Goal: Obtain resource: Download file/media

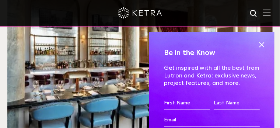
scroll to position [810, 0]
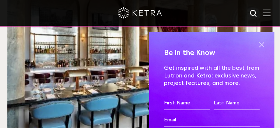
click at [256, 47] on span at bounding box center [261, 44] width 11 height 11
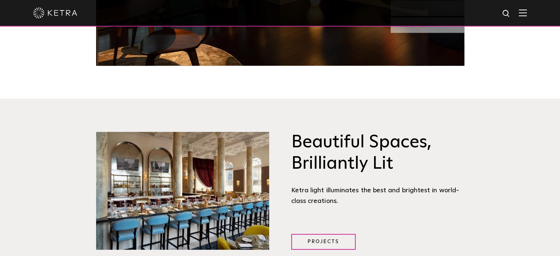
click at [279, 13] on img at bounding box center [523, 12] width 8 height 7
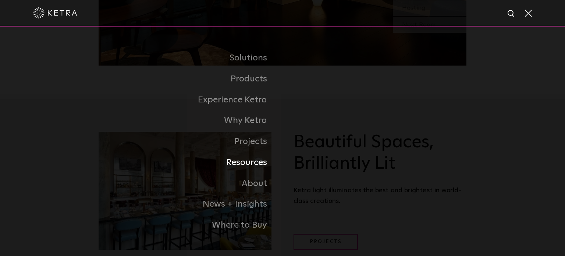
click at [151, 127] on link "Resources" at bounding box center [191, 162] width 184 height 21
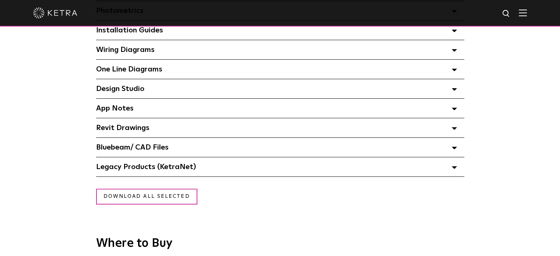
scroll to position [589, 0]
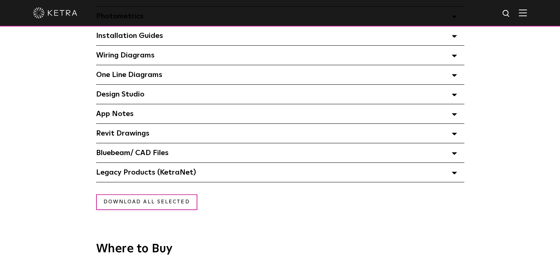
click at [522, 16] on div at bounding box center [279, 13] width 493 height 26
click at [261, 58] on div "Wiring Diagrams Select checkboxes to use the bulk download option below" at bounding box center [280, 55] width 368 height 19
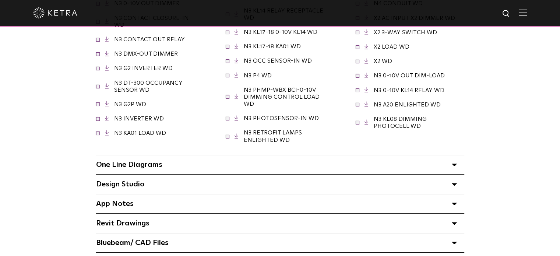
scroll to position [699, 0]
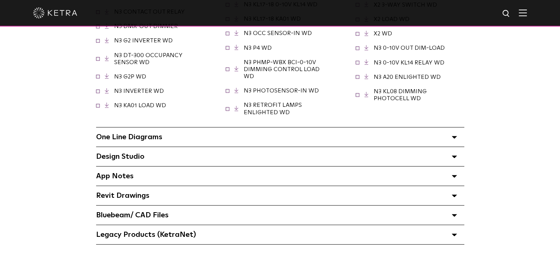
click at [268, 139] on div "One Line Diagrams Select checkboxes to use the bulk download option below" at bounding box center [280, 136] width 368 height 19
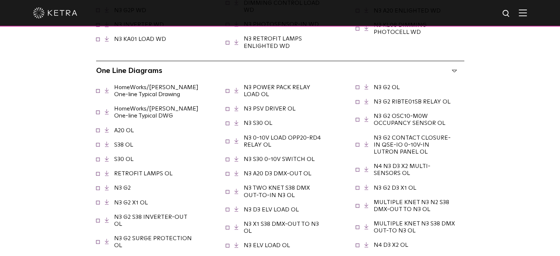
scroll to position [773, 0]
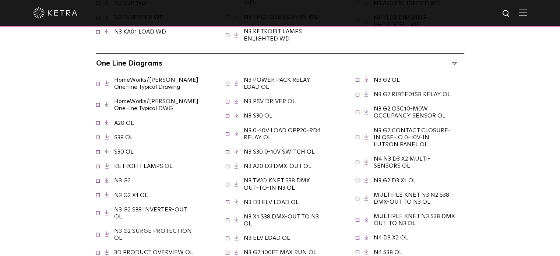
click at [173, 84] on link "HomeWorks/Ketra One-line Typical Drawing" at bounding box center [156, 83] width 84 height 13
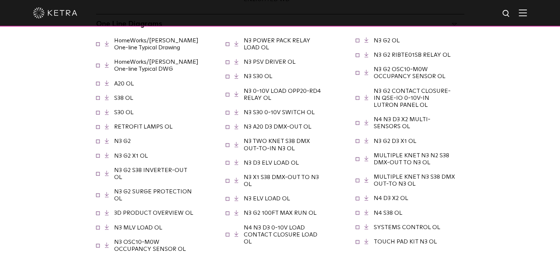
scroll to position [810, 0]
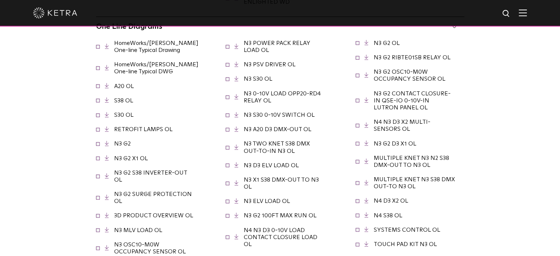
click at [123, 101] on link "S38 OL" at bounding box center [123, 101] width 19 height 6
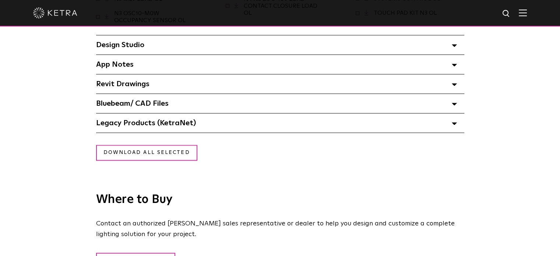
scroll to position [994, 0]
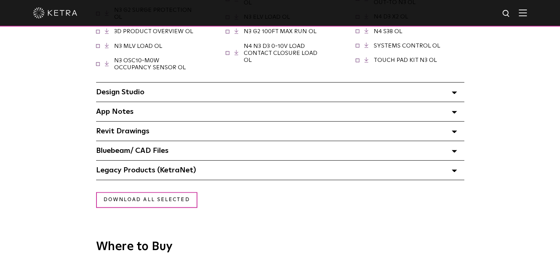
click at [121, 88] on span "Design Studio Select checkboxes to use the bulk download option below" at bounding box center [120, 91] width 48 height 7
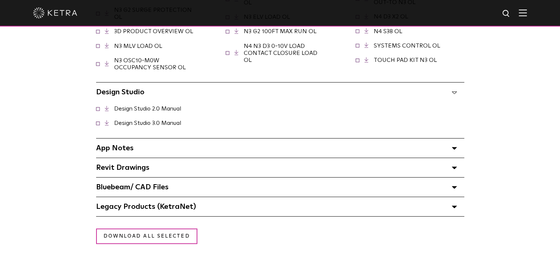
click at [121, 88] on span "Design Studio Select checkboxes to use the bulk download option below" at bounding box center [120, 91] width 48 height 7
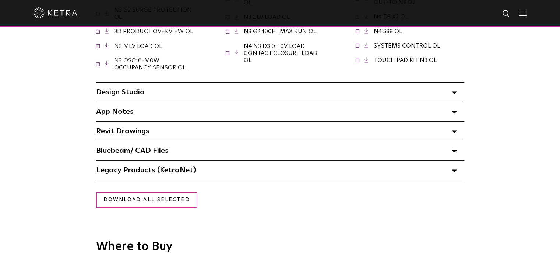
click at [139, 110] on div "App Notes Select checkboxes to use the bulk download option below" at bounding box center [280, 111] width 368 height 19
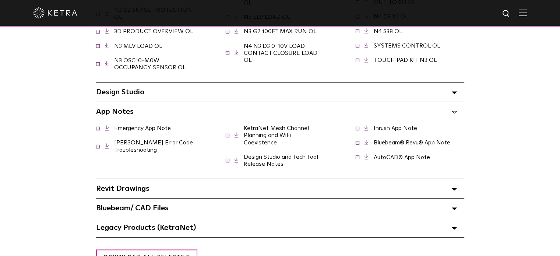
click at [139, 110] on div "App Notes Select checkboxes to use the bulk download option below" at bounding box center [280, 111] width 368 height 19
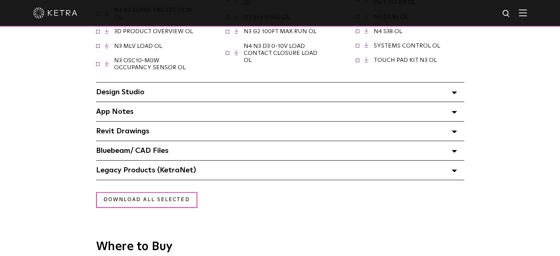
click at [142, 128] on span "Revit Drawings Select checkboxes to use the bulk download option below" at bounding box center [122, 130] width 53 height 7
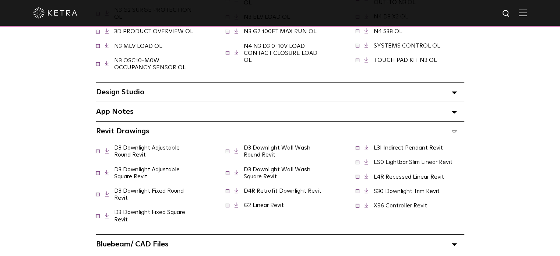
click at [142, 128] on span "Revit Drawings Select checkboxes to use the bulk download option below" at bounding box center [122, 130] width 53 height 7
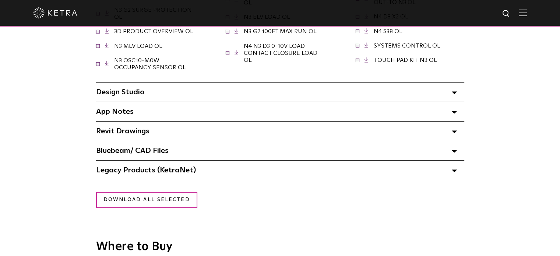
click at [141, 147] on span "Bluebeam/ CAD Files" at bounding box center [132, 150] width 72 height 7
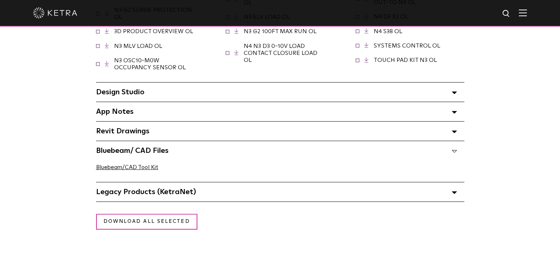
click at [141, 147] on span "Bluebeam/ CAD Files" at bounding box center [132, 150] width 72 height 7
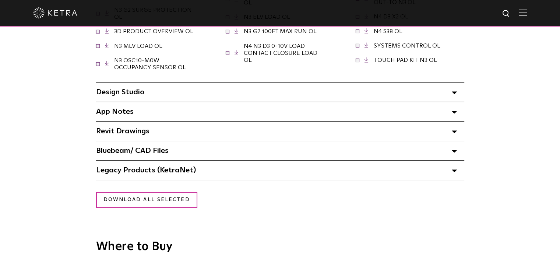
click at [144, 166] on span "Legacy Products (KetraNet) Select checkboxes to use the bulk download option be…" at bounding box center [146, 169] width 100 height 7
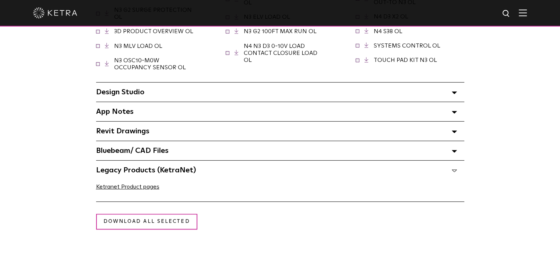
click at [145, 166] on span "Legacy Products (KetraNet) Select checkboxes to use the bulk download option be…" at bounding box center [146, 169] width 100 height 7
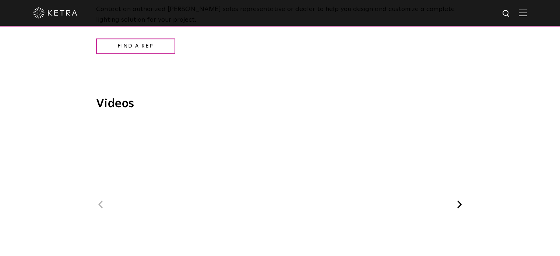
scroll to position [1251, 0]
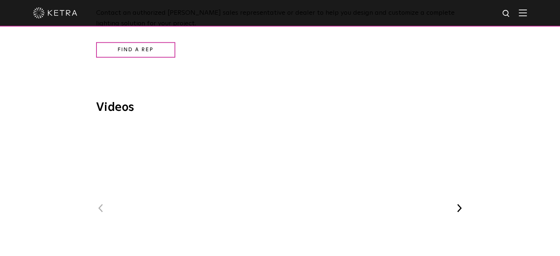
click at [534, 15] on div at bounding box center [280, 13] width 560 height 26
click at [527, 16] on img at bounding box center [523, 12] width 8 height 7
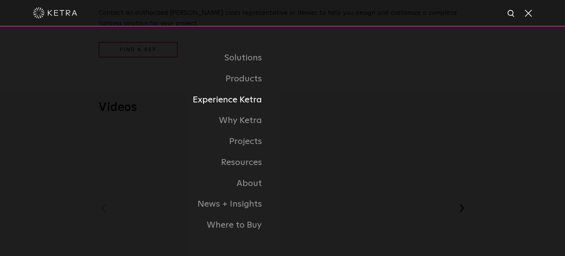
click at [246, 100] on link "Experience Ketra" at bounding box center [159, 99] width 247 height 21
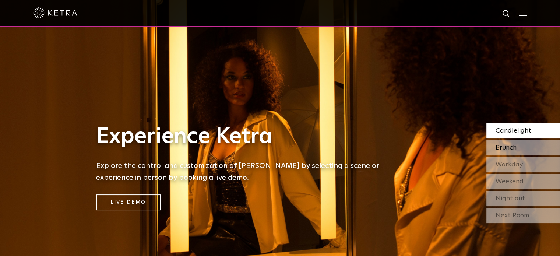
click at [527, 151] on div "Brunch" at bounding box center [523, 147] width 74 height 15
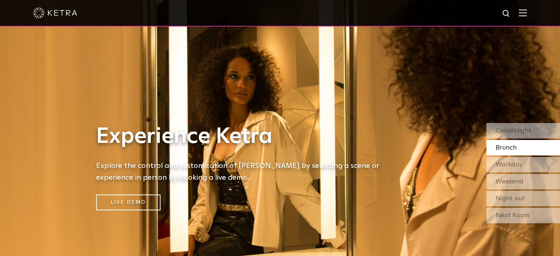
click at [522, 153] on div "Brunch" at bounding box center [523, 147] width 74 height 15
click at [510, 168] on span "Workday" at bounding box center [508, 164] width 27 height 7
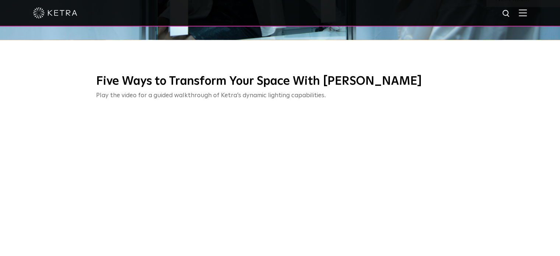
scroll to position [221, 0]
